Goal: Find specific page/section: Find specific page/section

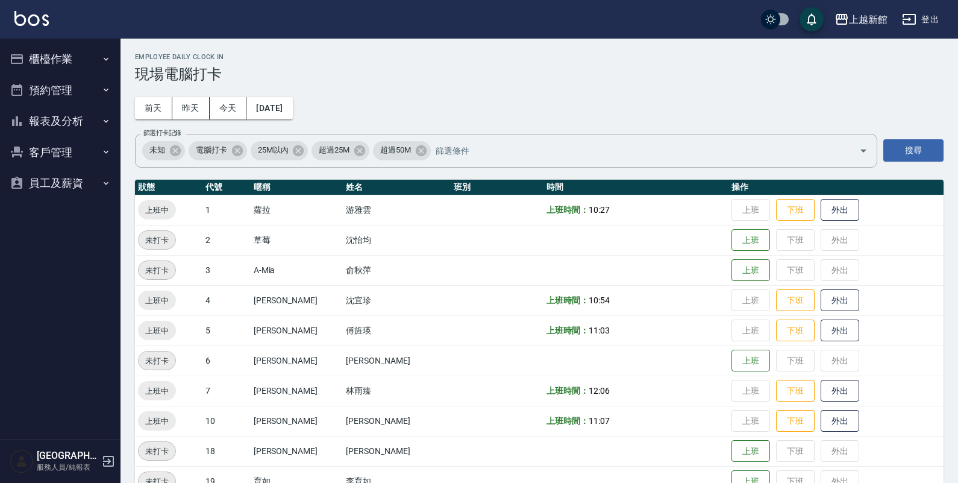
scroll to position [75, 0]
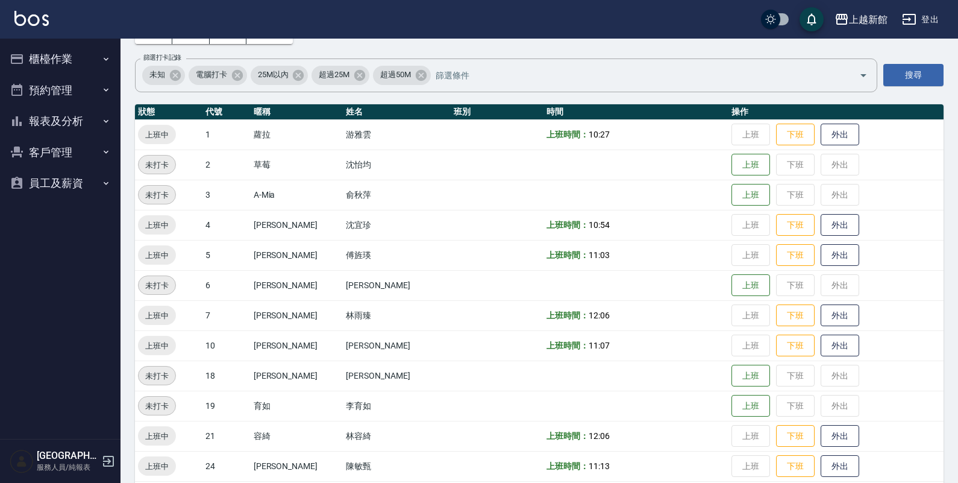
click at [94, 164] on button "客戶管理" at bounding box center [60, 152] width 111 height 31
click at [83, 195] on link "客戶列表" at bounding box center [60, 186] width 111 height 28
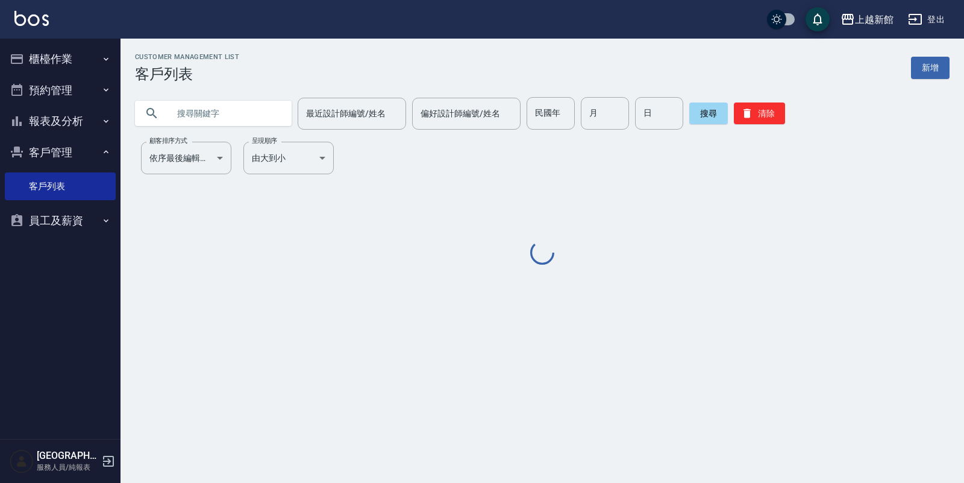
click at [230, 104] on input "text" at bounding box center [225, 113] width 113 height 33
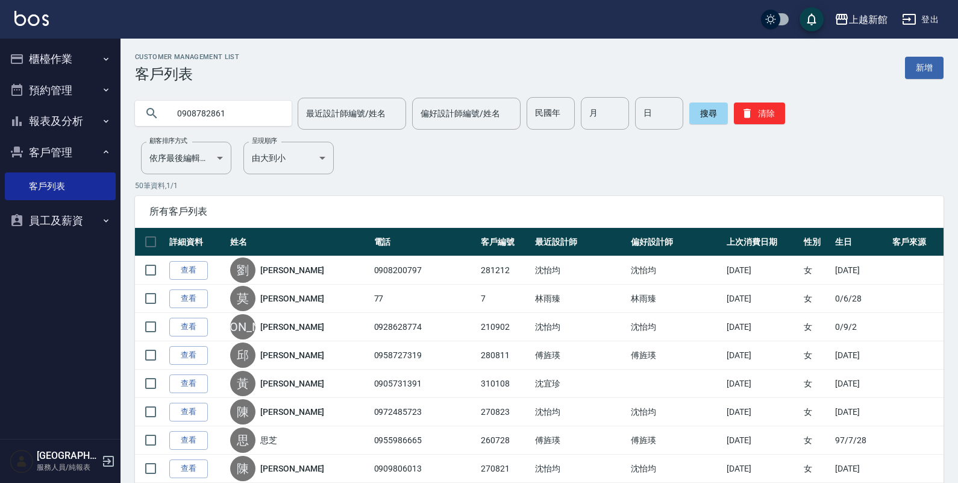
type input "0908782861"
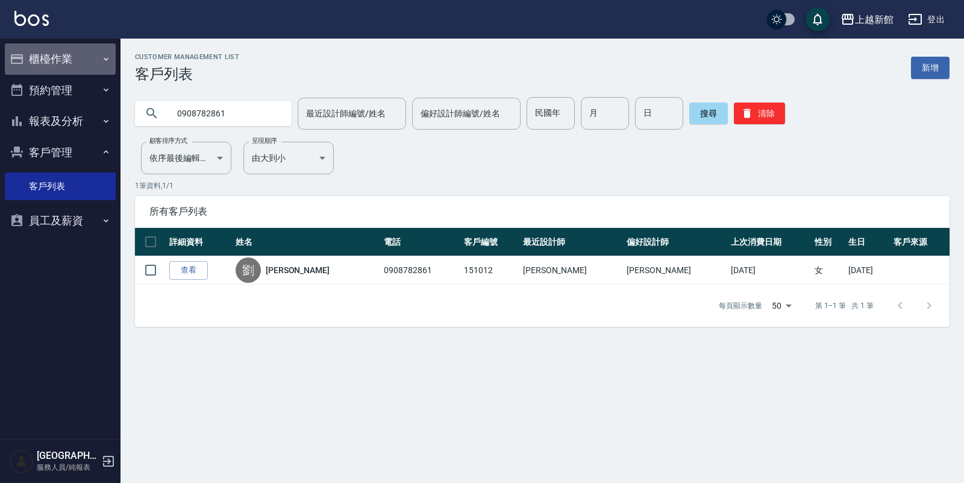
click at [86, 55] on button "櫃檯作業" at bounding box center [60, 58] width 111 height 31
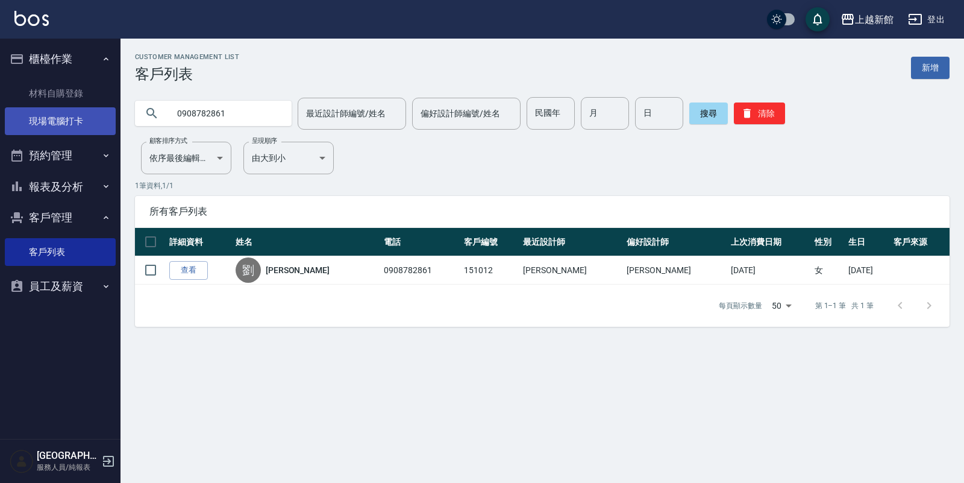
click at [64, 113] on link "現場電腦打卡" at bounding box center [60, 121] width 111 height 28
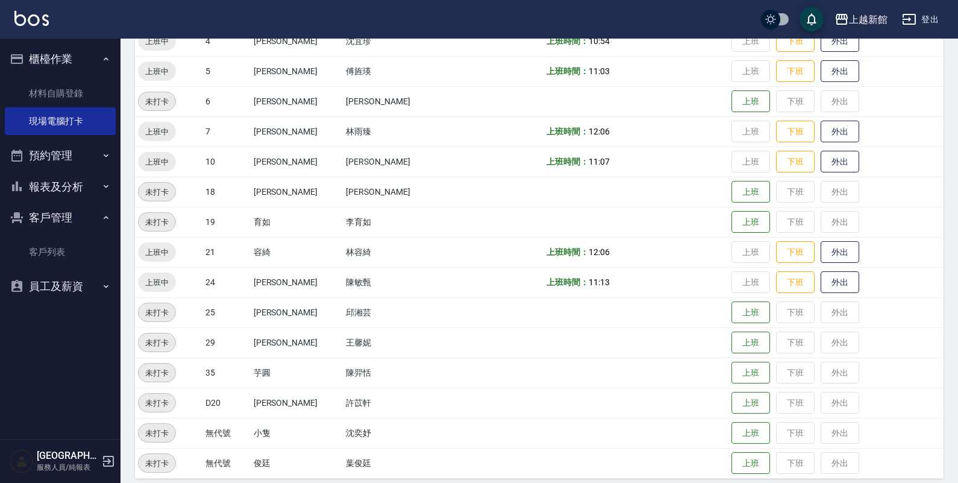
scroll to position [269, 0]
